Goal: Find specific page/section: Find specific page/section

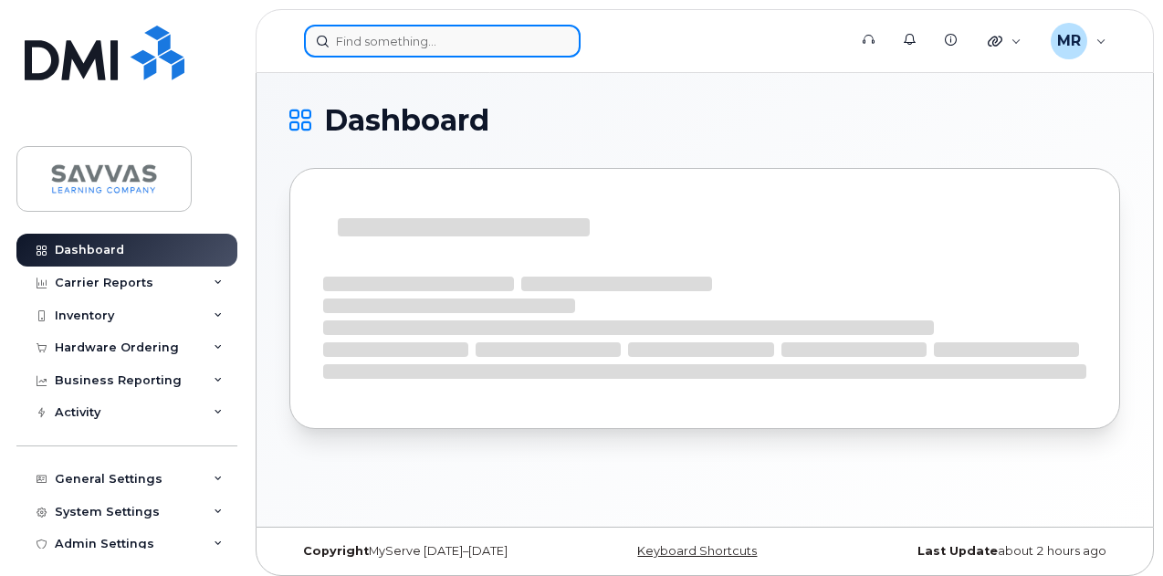
click at [437, 36] on input at bounding box center [442, 41] width 277 height 33
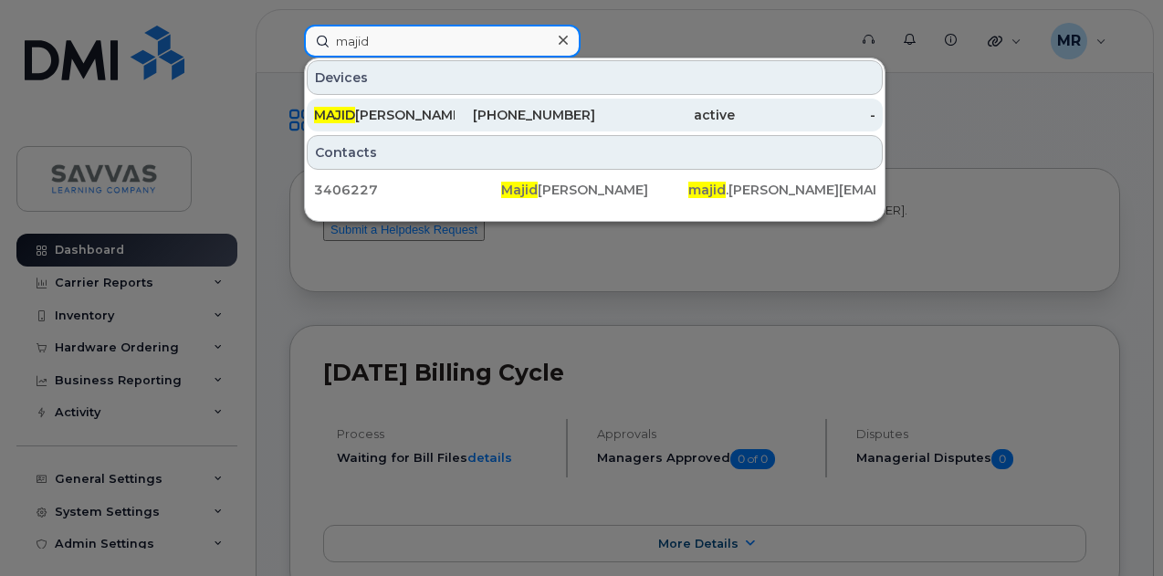
type input "majid"
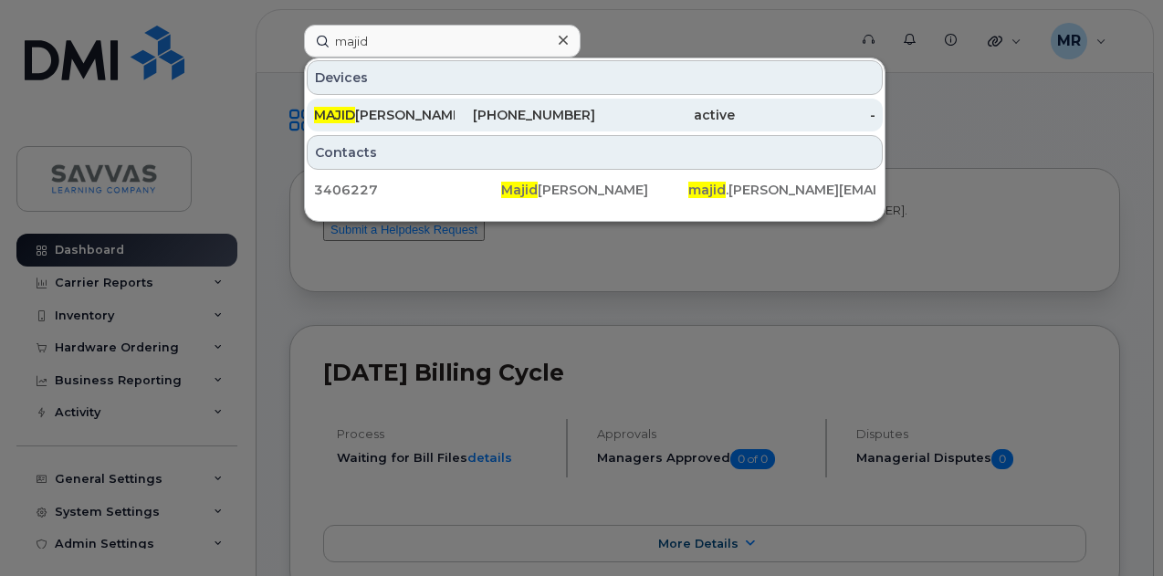
click at [531, 116] on div "551-270-2635" at bounding box center [524, 115] width 141 height 18
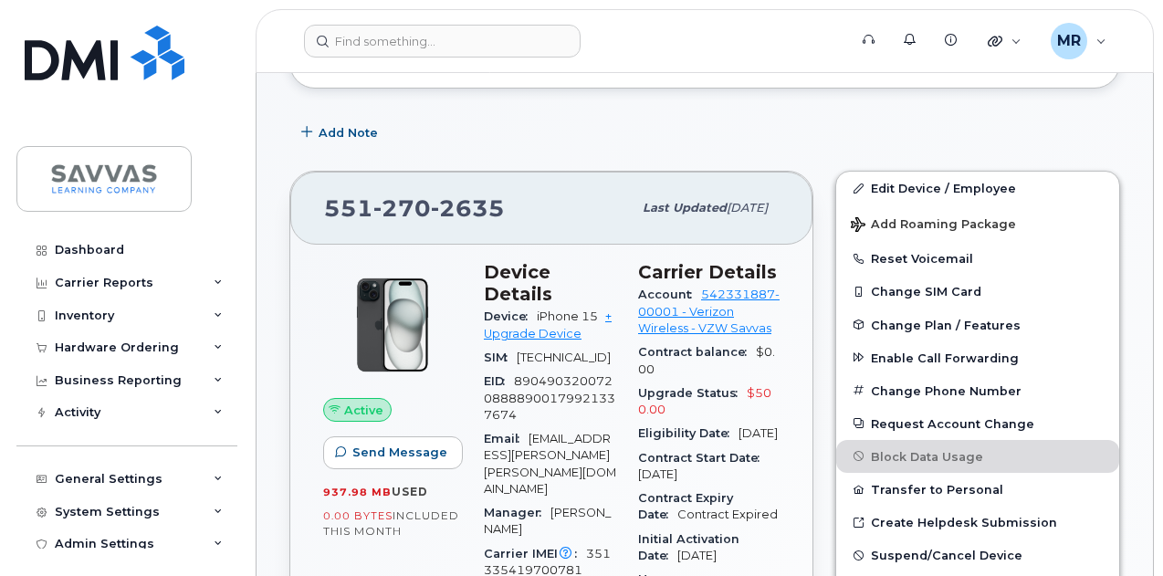
scroll to position [257, 0]
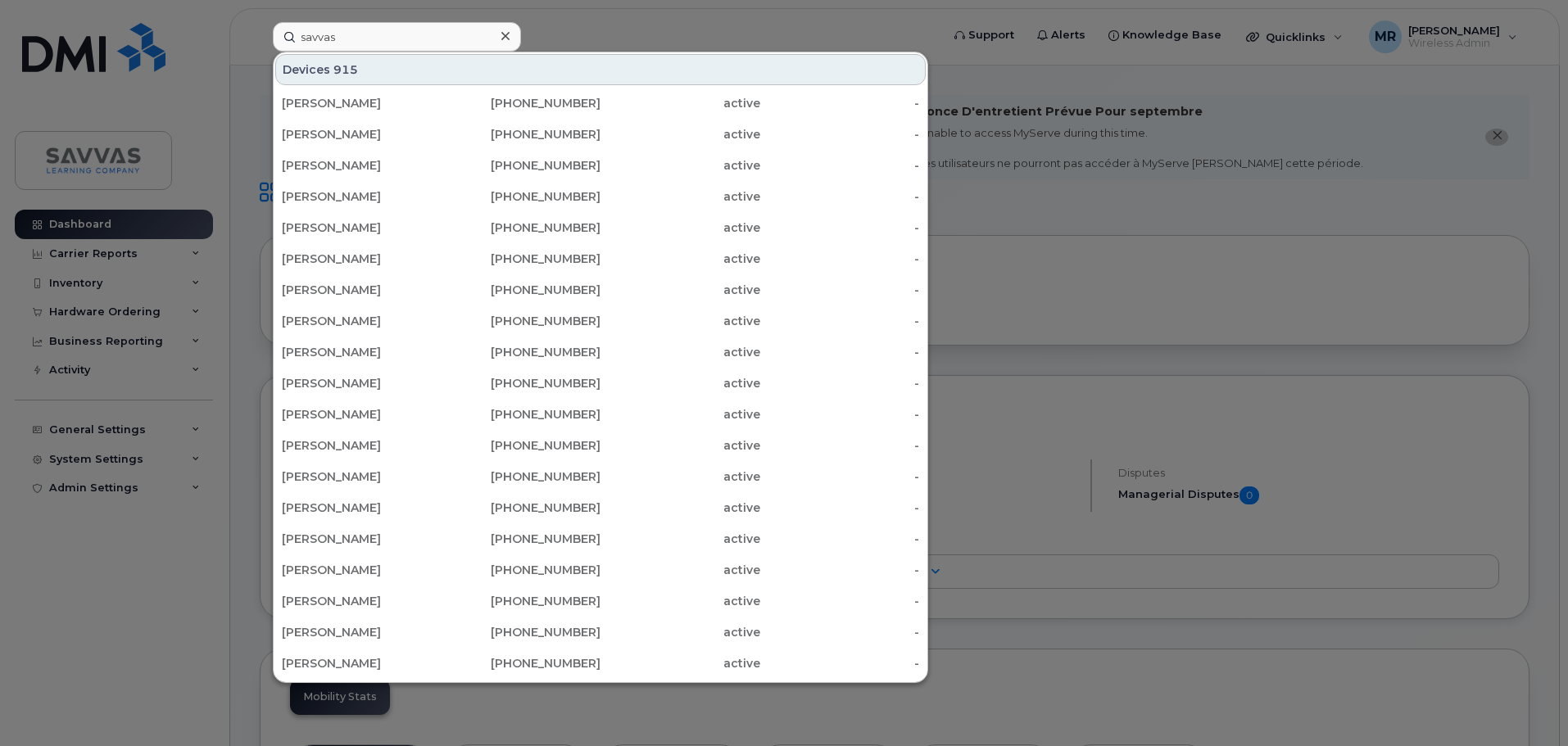
scroll to position [158, 0]
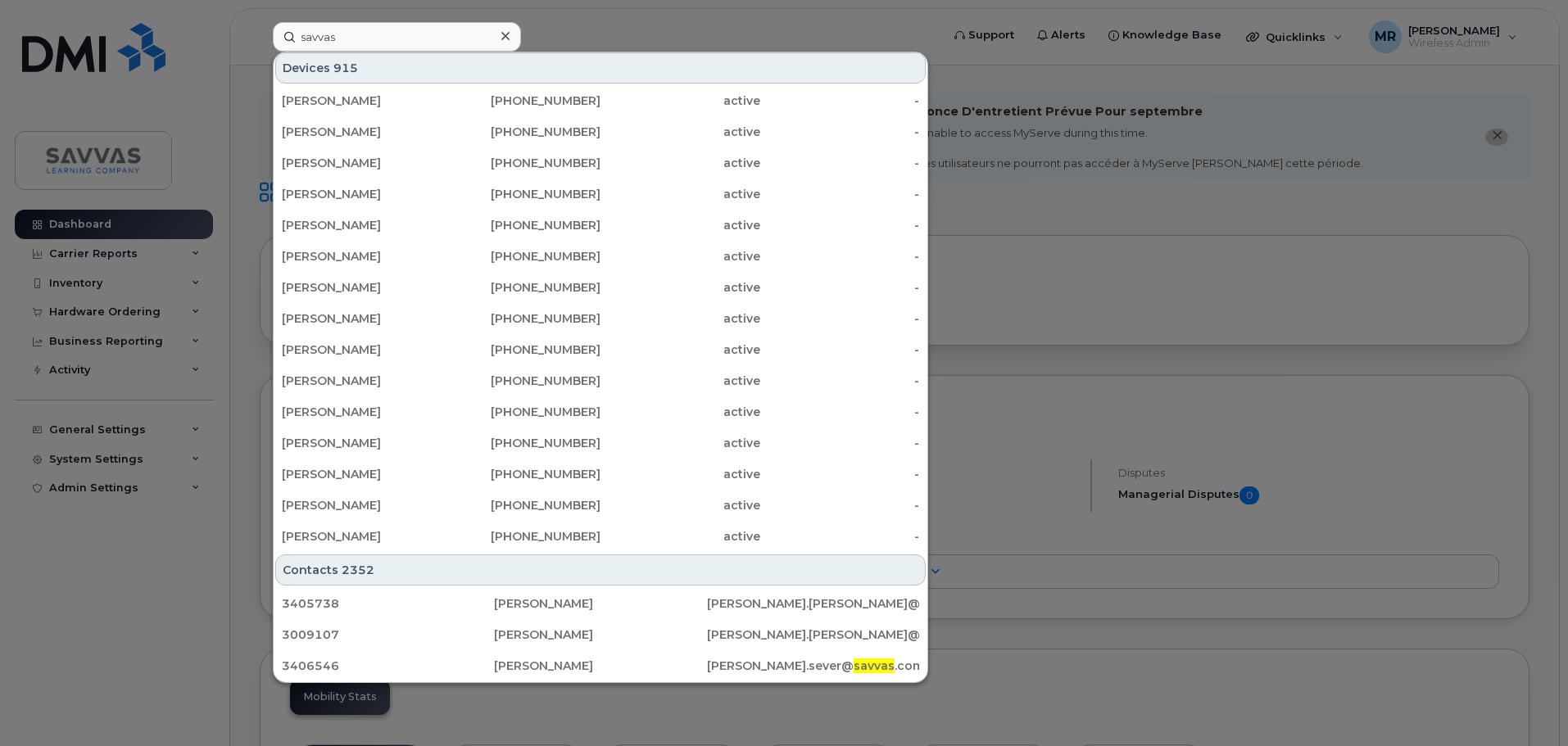
click at [626, 28] on div at bounding box center [784, 373] width 1568 height 746
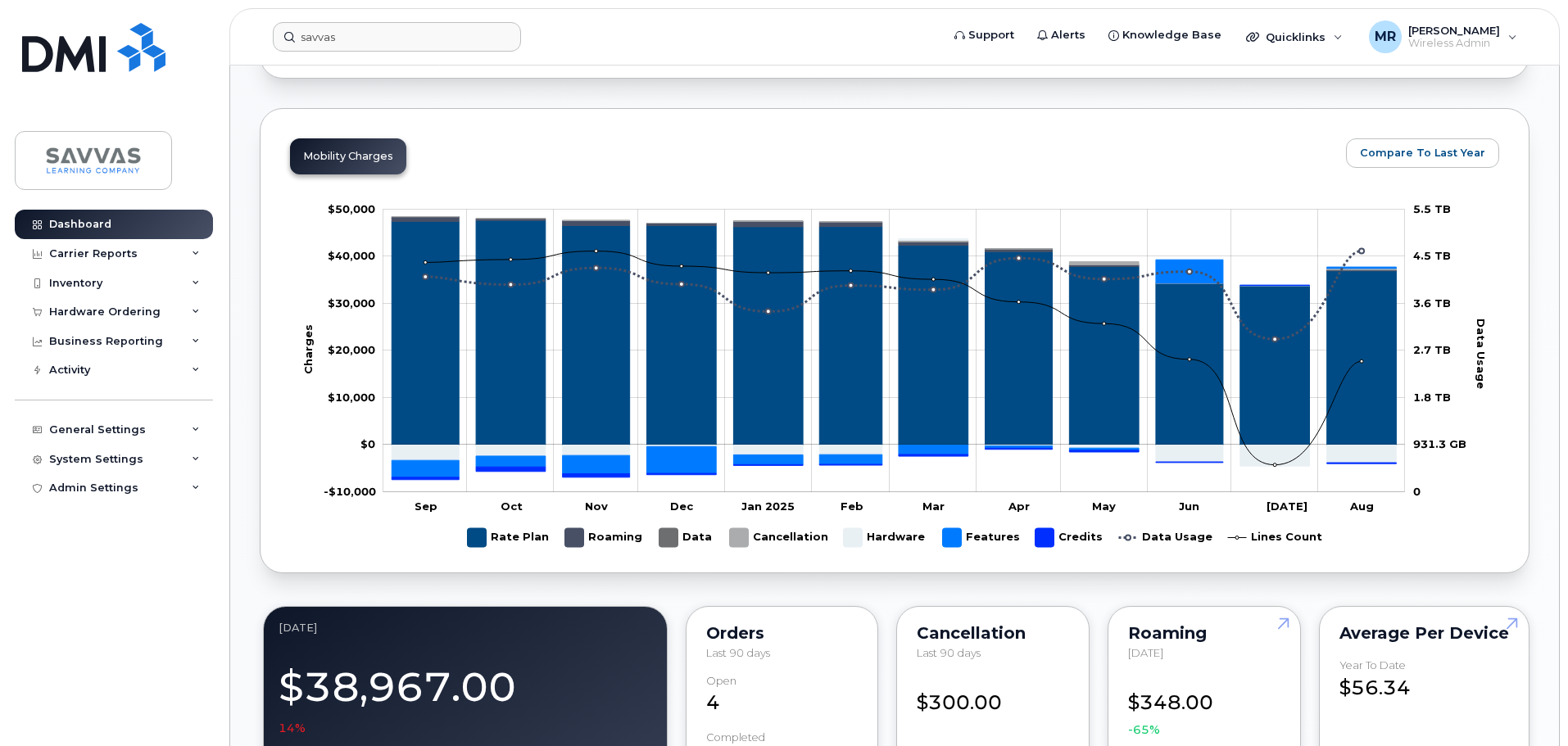
scroll to position [492, 0]
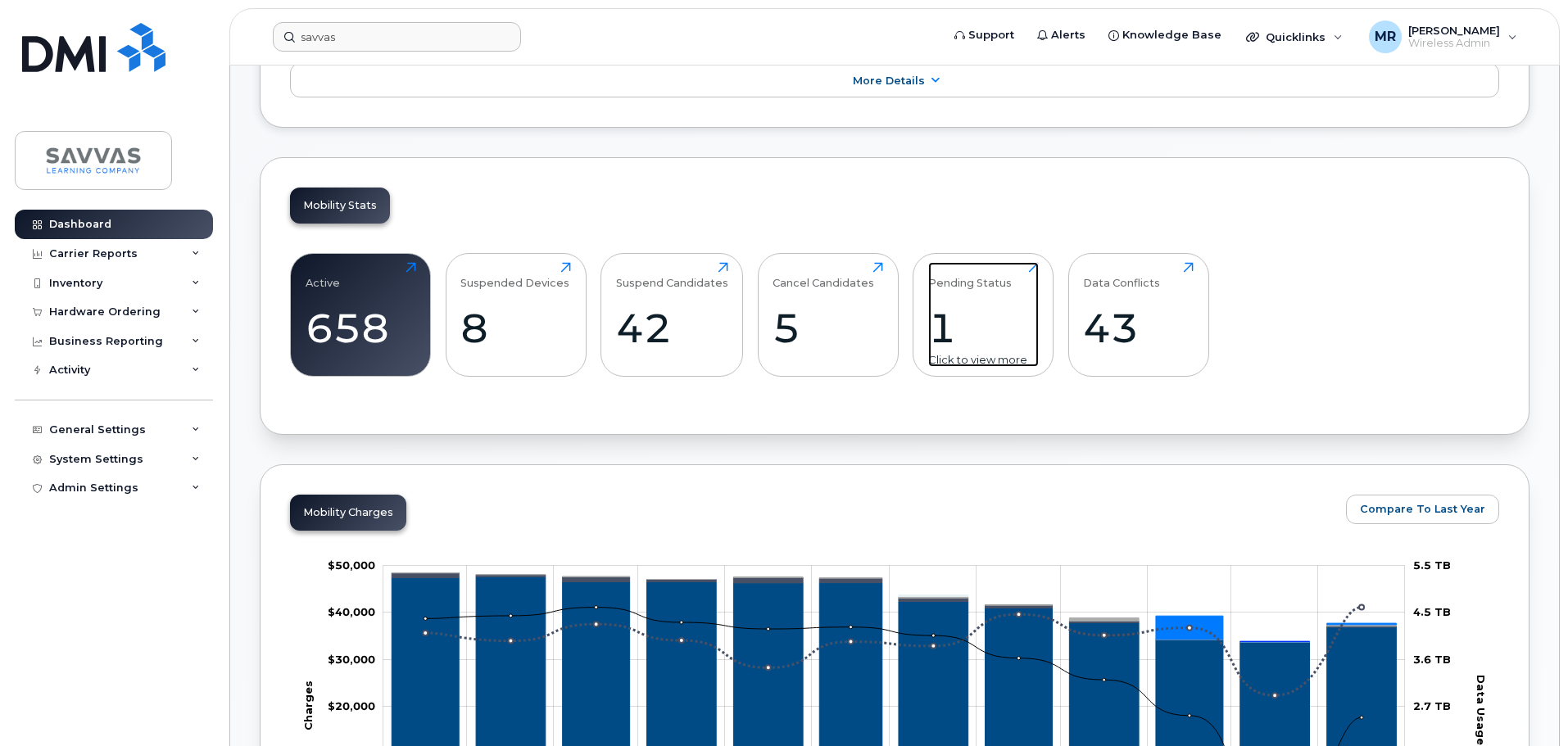
click at [1007, 351] on div "1" at bounding box center [983, 329] width 110 height 48
